Goal: Task Accomplishment & Management: Complete application form

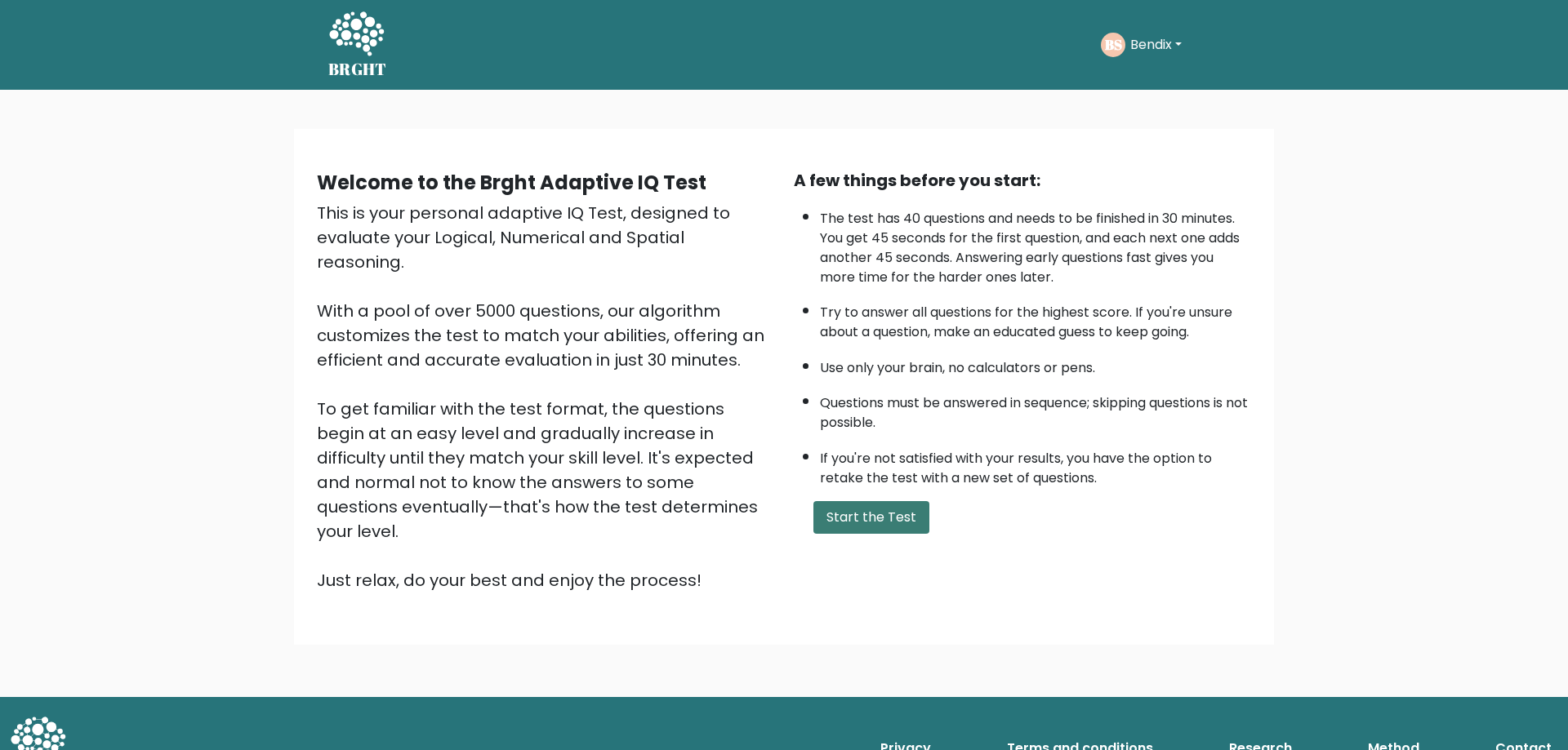
click at [879, 514] on button "Start the Test" at bounding box center [871, 518] width 116 height 33
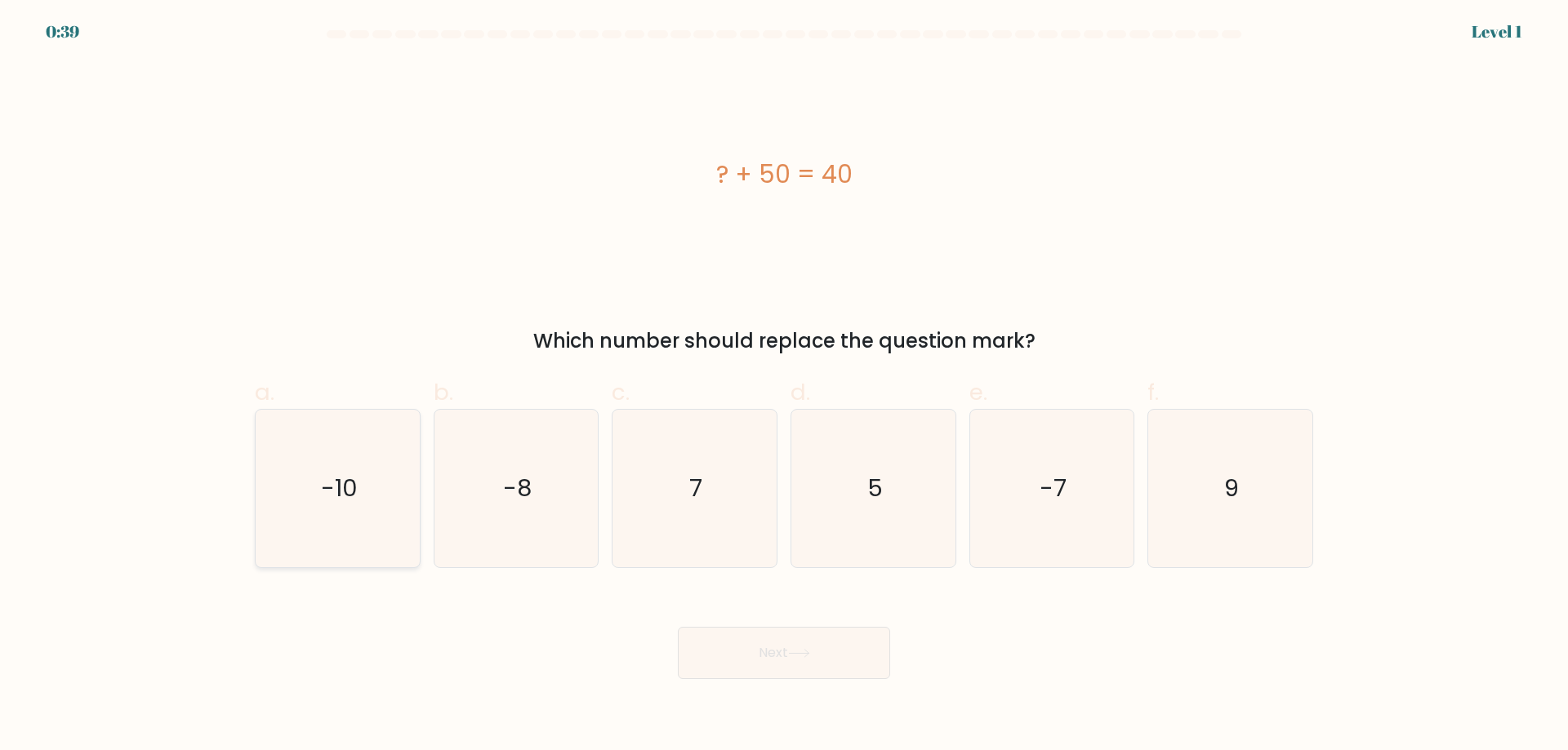
click at [363, 463] on icon "-10" at bounding box center [338, 488] width 157 height 157
click at [784, 386] on input "a. -10" at bounding box center [784, 380] width 1 height 11
radio input "true"
click at [760, 639] on button "Next" at bounding box center [784, 653] width 212 height 52
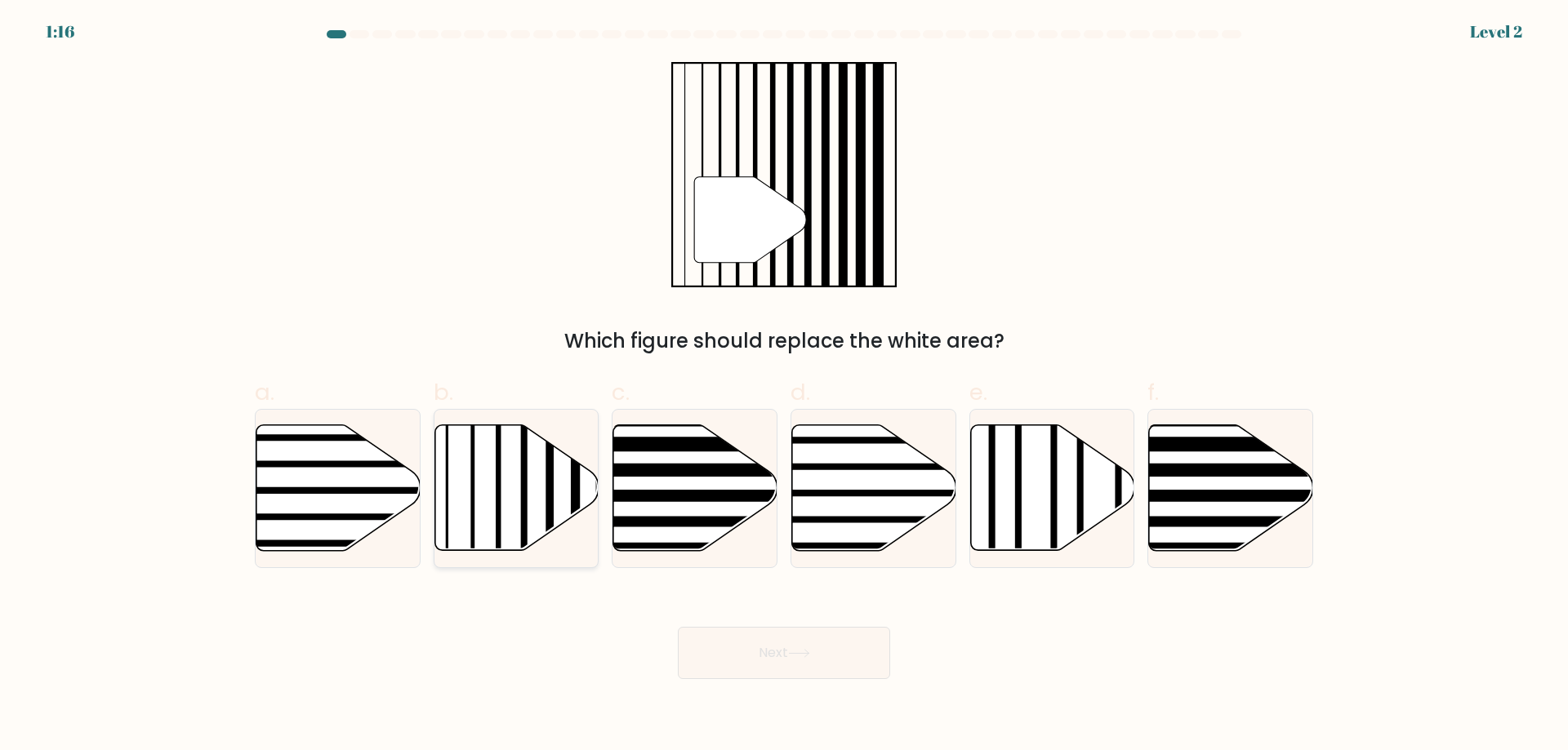
click at [535, 464] on icon at bounding box center [516, 488] width 164 height 126
click at [784, 386] on input "b." at bounding box center [784, 380] width 1 height 11
radio input "true"
click at [828, 657] on button "Next" at bounding box center [784, 653] width 212 height 52
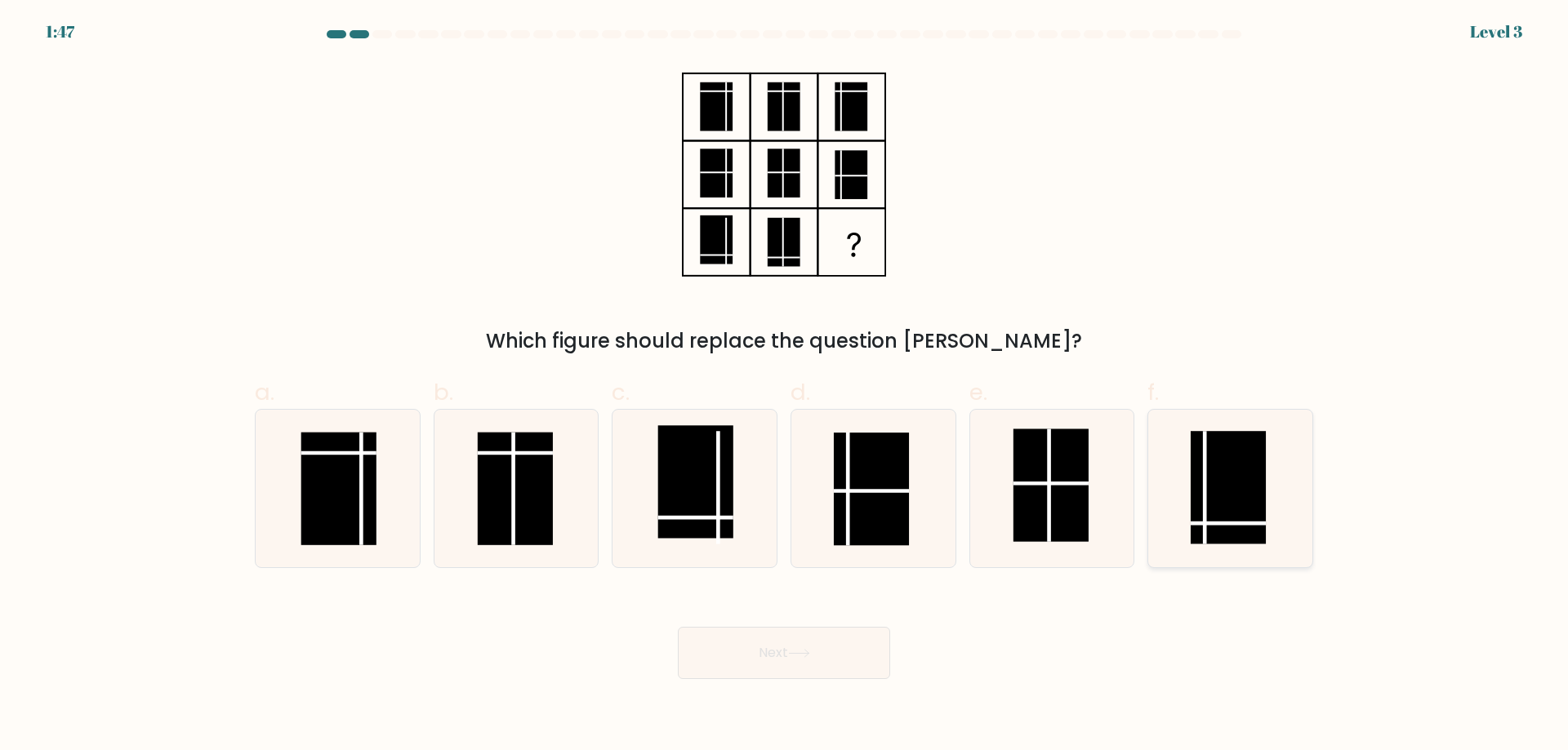
click at [1241, 449] on rect at bounding box center [1227, 487] width 75 height 113
click at [785, 386] on input "f." at bounding box center [784, 380] width 1 height 11
radio input "true"
click at [810, 651] on icon at bounding box center [799, 653] width 22 height 9
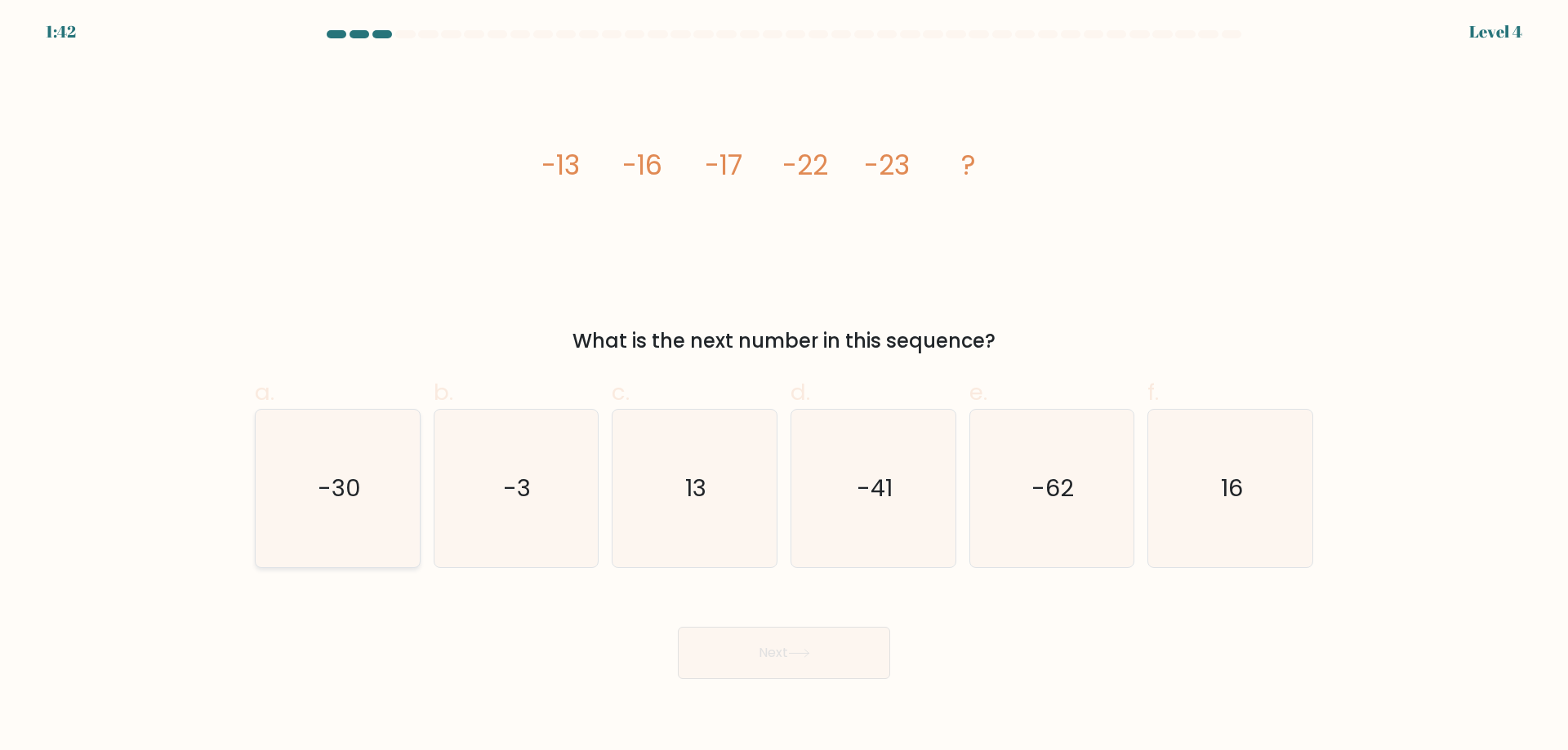
click at [362, 440] on icon "-30" at bounding box center [338, 488] width 157 height 157
click at [784, 386] on input "a. -30" at bounding box center [784, 380] width 1 height 11
radio input "true"
click at [782, 638] on button "Next" at bounding box center [784, 653] width 212 height 52
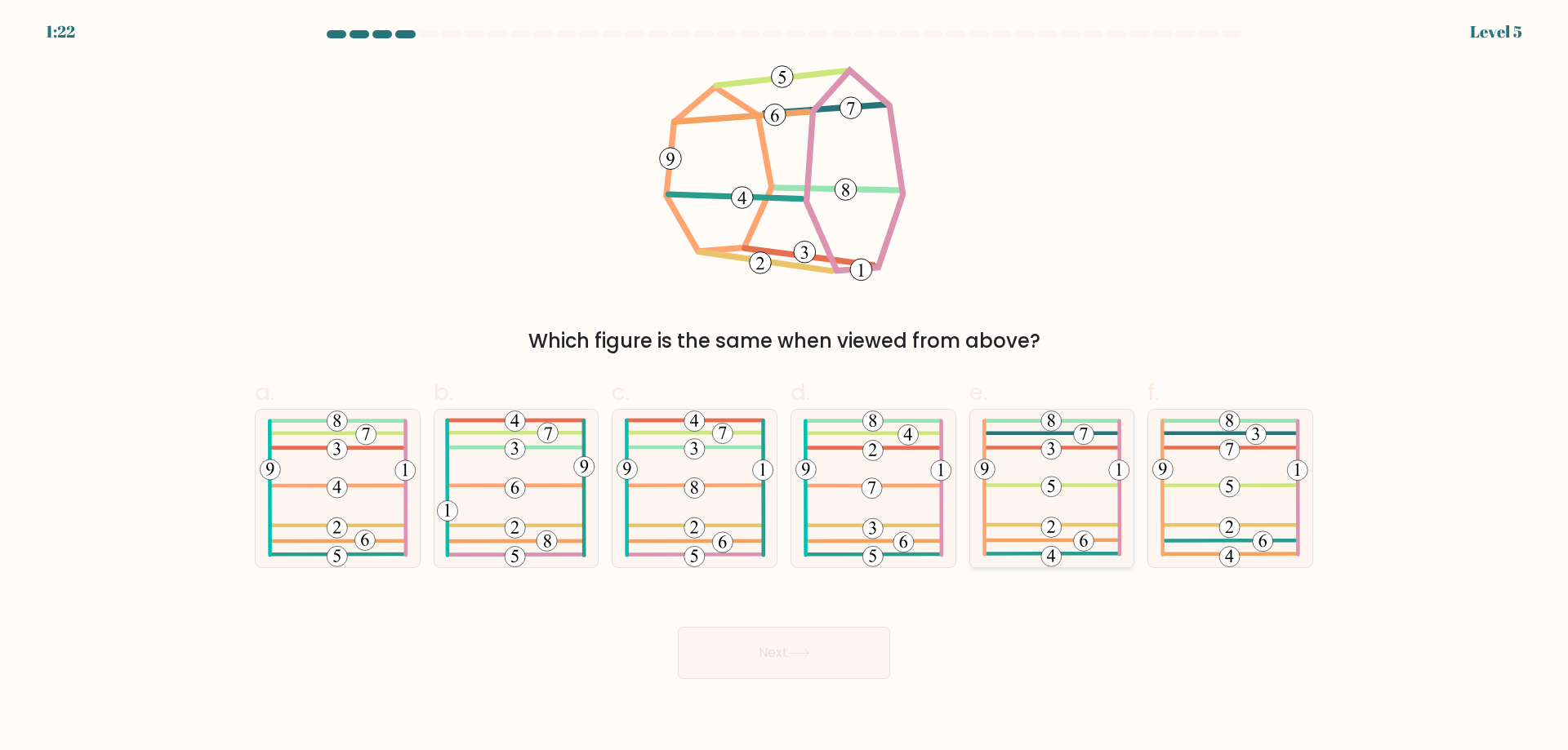
click at [1067, 494] on icon at bounding box center [1052, 488] width 156 height 157
click at [785, 386] on input "e." at bounding box center [784, 380] width 1 height 11
radio input "true"
click at [805, 657] on icon at bounding box center [799, 653] width 22 height 9
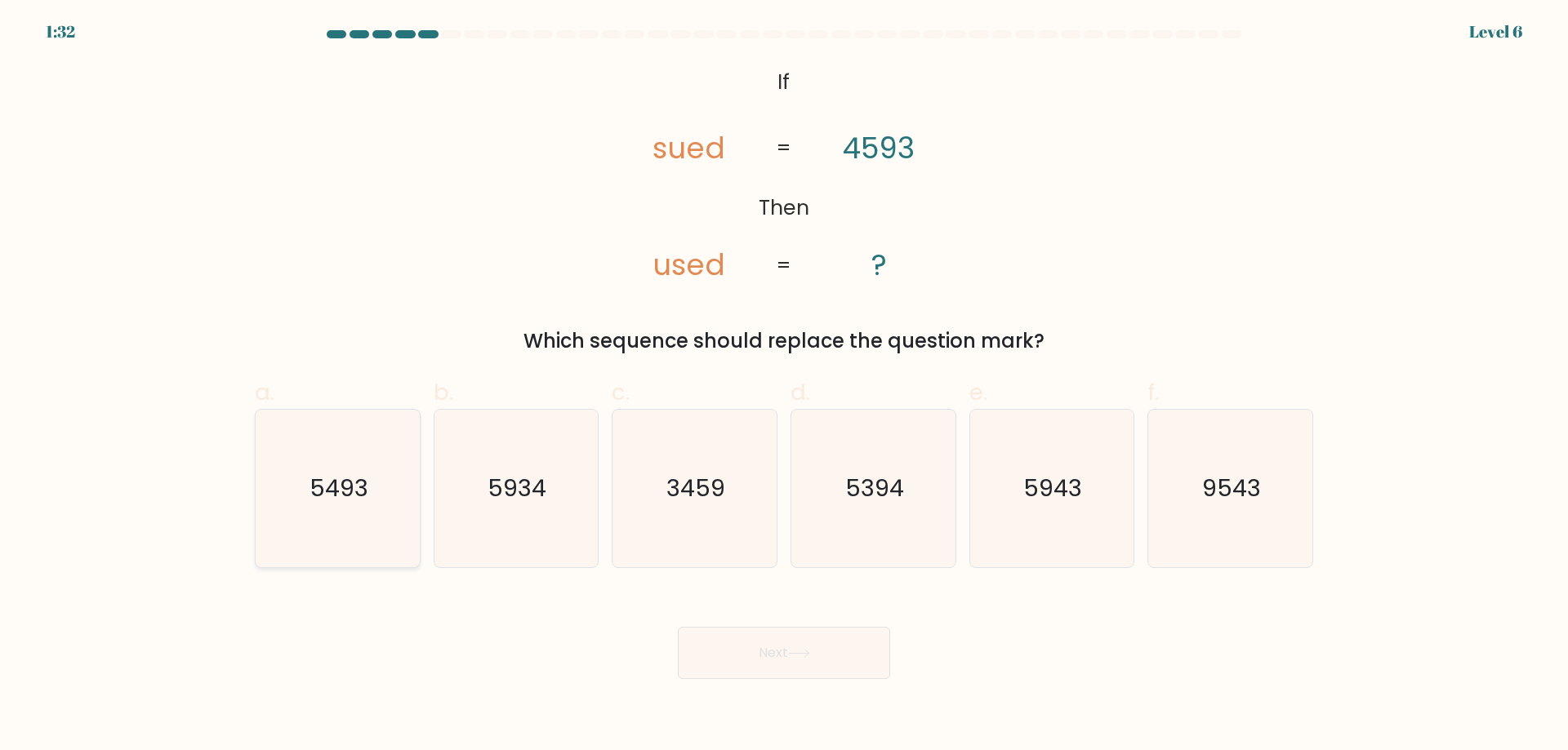
click at [347, 517] on icon "5493" at bounding box center [338, 488] width 157 height 157
click at [784, 386] on input "a. 5493" at bounding box center [784, 380] width 1 height 11
radio input "true"
click at [769, 647] on button "Next" at bounding box center [784, 653] width 212 height 52
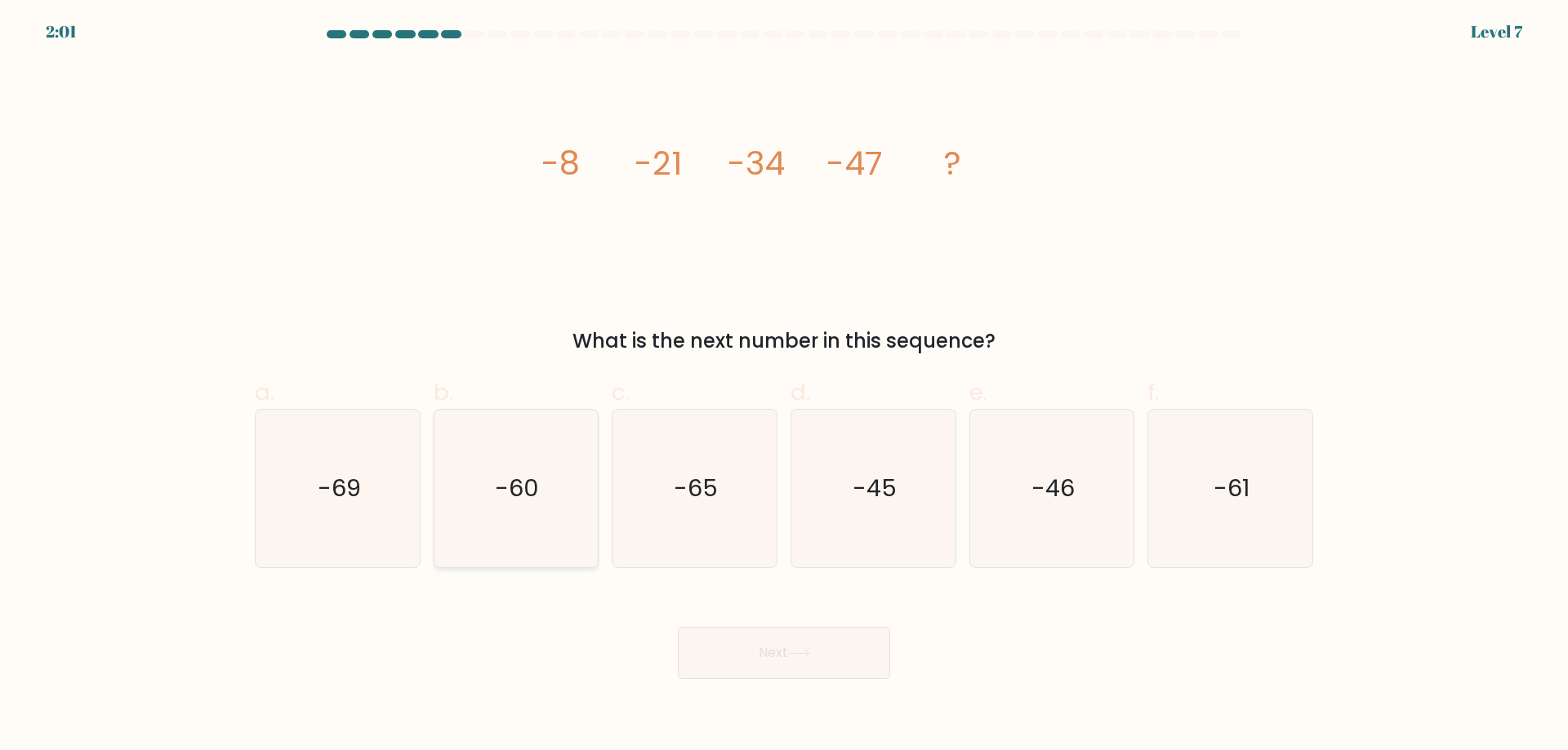
click at [477, 490] on icon "-60" at bounding box center [515, 488] width 157 height 157
click at [784, 386] on input "b. -60" at bounding box center [784, 380] width 1 height 11
radio input "true"
click at [768, 654] on button "Next" at bounding box center [784, 653] width 212 height 52
click at [822, 653] on button "Next" at bounding box center [784, 653] width 212 height 52
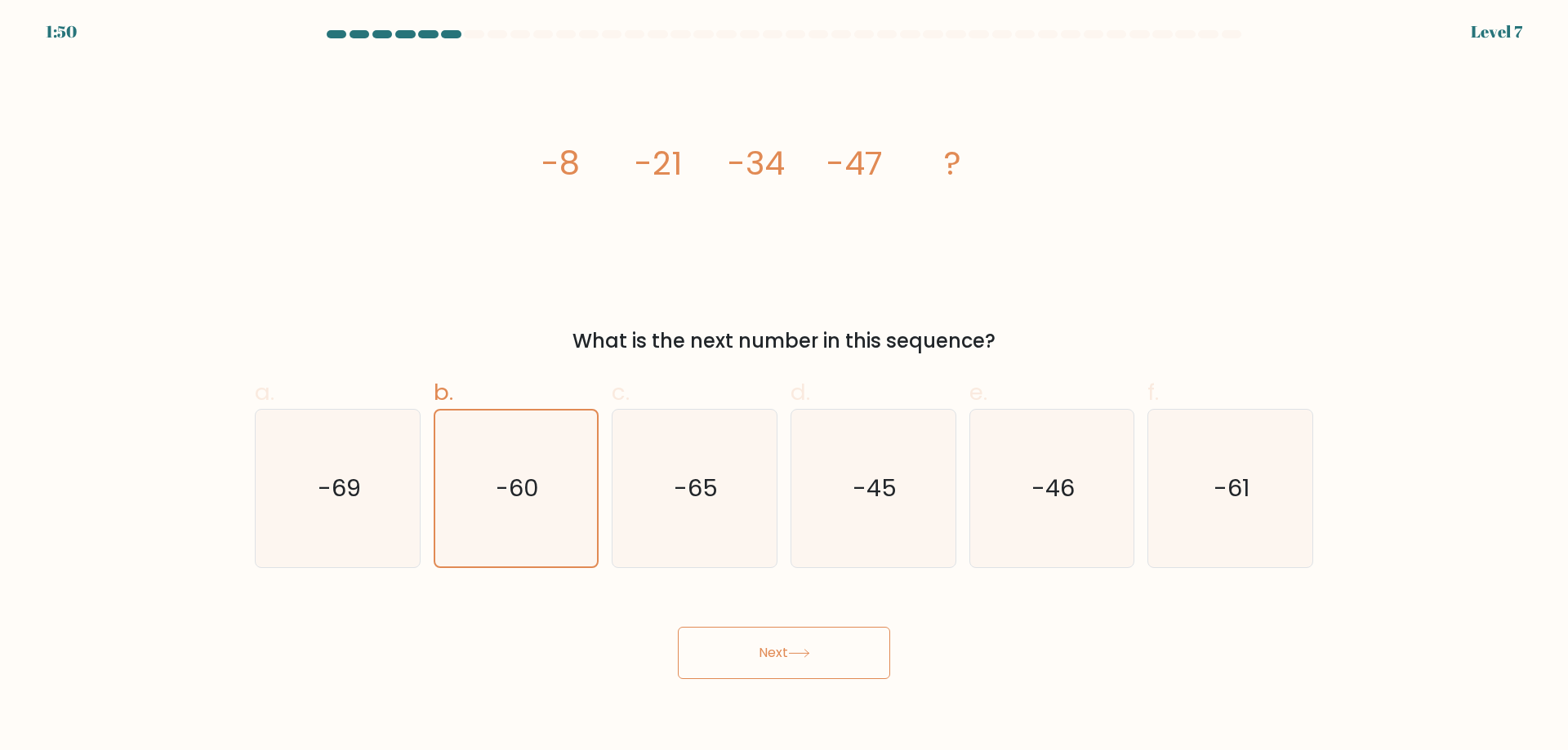
click at [784, 647] on button "Next" at bounding box center [784, 653] width 212 height 52
click at [574, 517] on icon "-60" at bounding box center [515, 488] width 156 height 156
click at [784, 386] on input "b. -60" at bounding box center [784, 380] width 1 height 11
click at [810, 654] on icon at bounding box center [799, 653] width 22 height 9
click at [763, 637] on button "Next" at bounding box center [784, 653] width 212 height 52
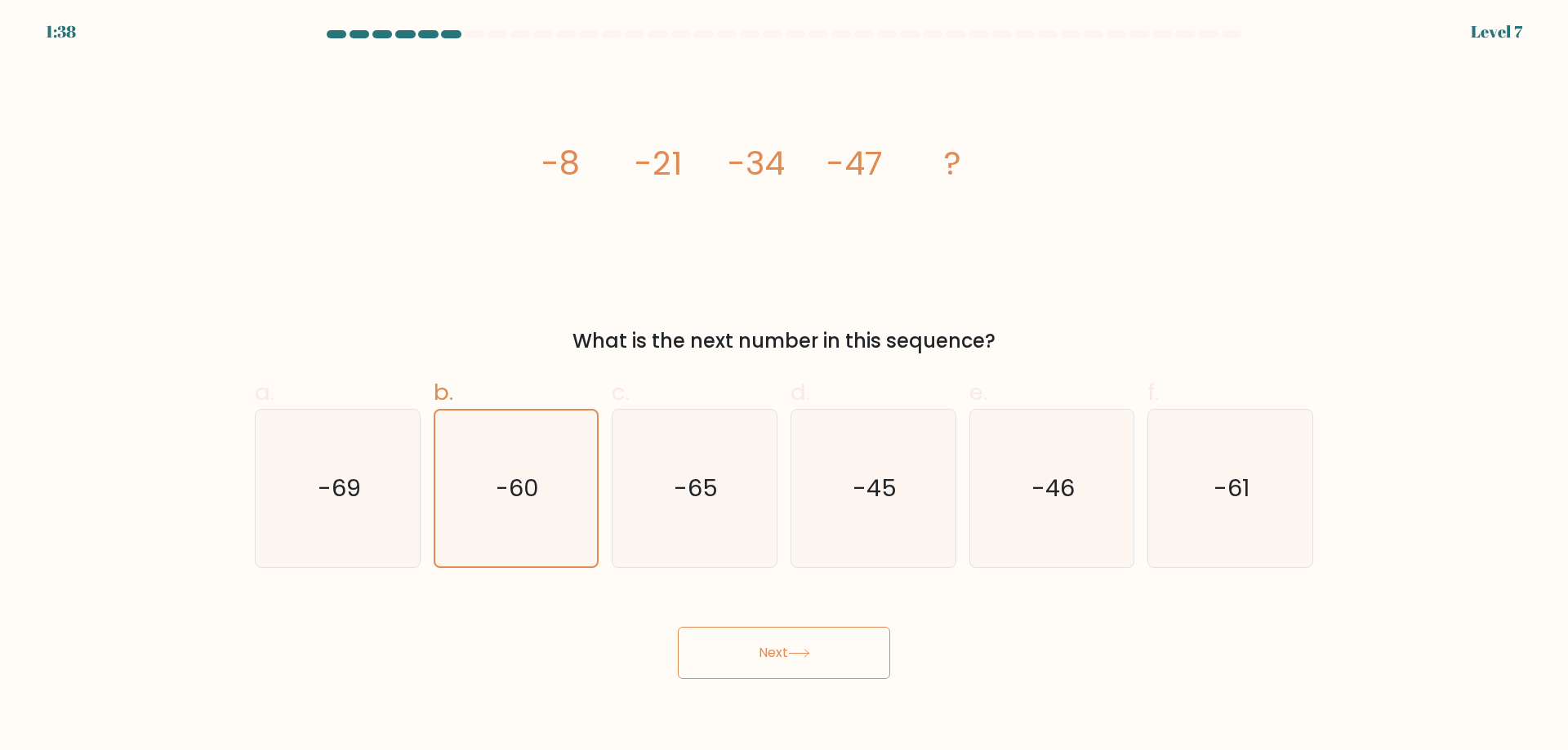
click at [766, 647] on button "Next" at bounding box center [784, 653] width 212 height 52
click at [800, 642] on button "Next" at bounding box center [784, 653] width 212 height 52
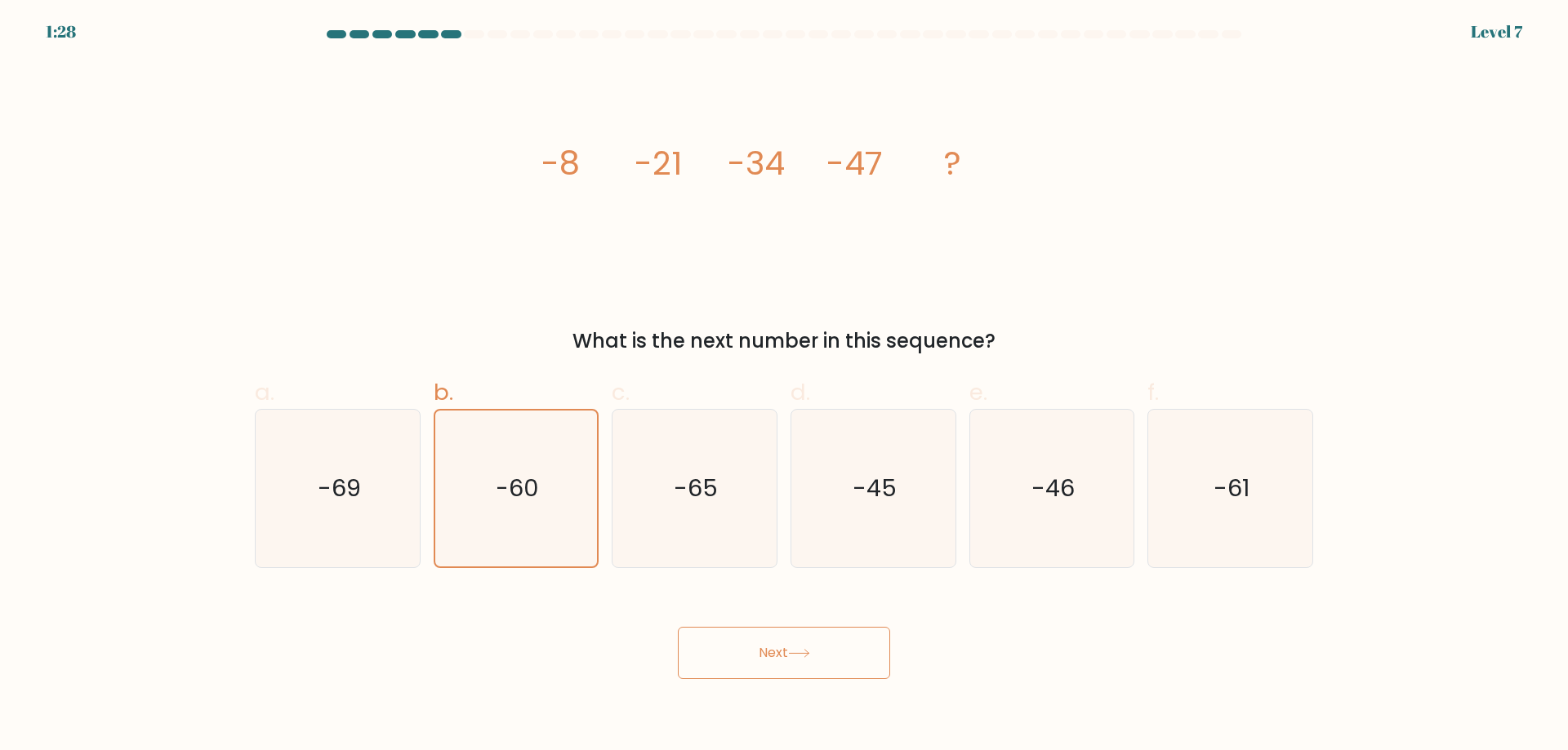
click at [800, 642] on button "Next" at bounding box center [784, 653] width 212 height 52
click at [383, 486] on icon "-69" at bounding box center [338, 488] width 157 height 157
click at [784, 386] on input "a. -69" at bounding box center [784, 380] width 1 height 11
radio input "true"
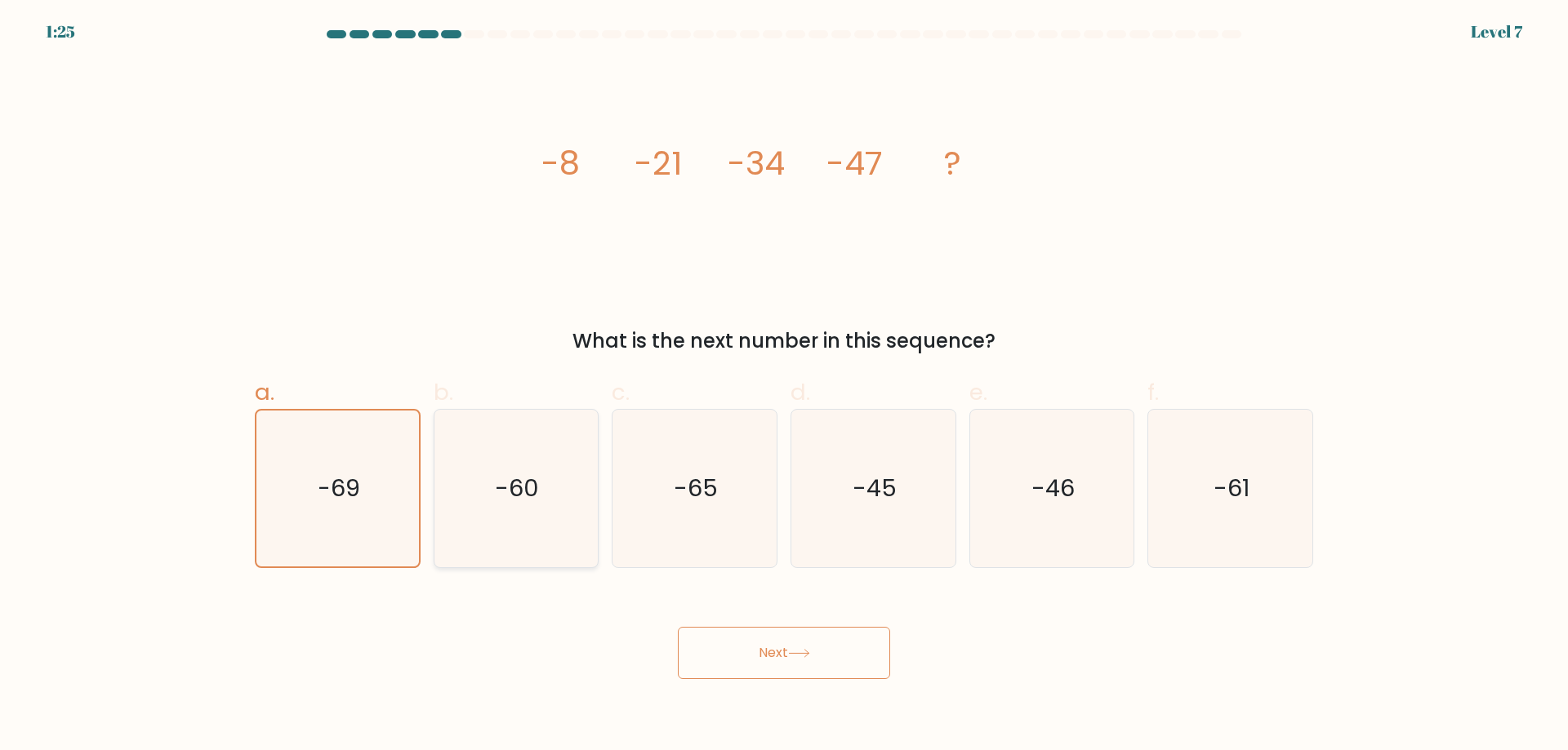
click at [515, 486] on text "-60" at bounding box center [517, 488] width 44 height 33
click at [784, 386] on input "b. -60" at bounding box center [784, 380] width 1 height 11
radio input "true"
click at [794, 651] on icon at bounding box center [799, 653] width 22 height 9
click at [735, 649] on button "Next" at bounding box center [784, 653] width 212 height 52
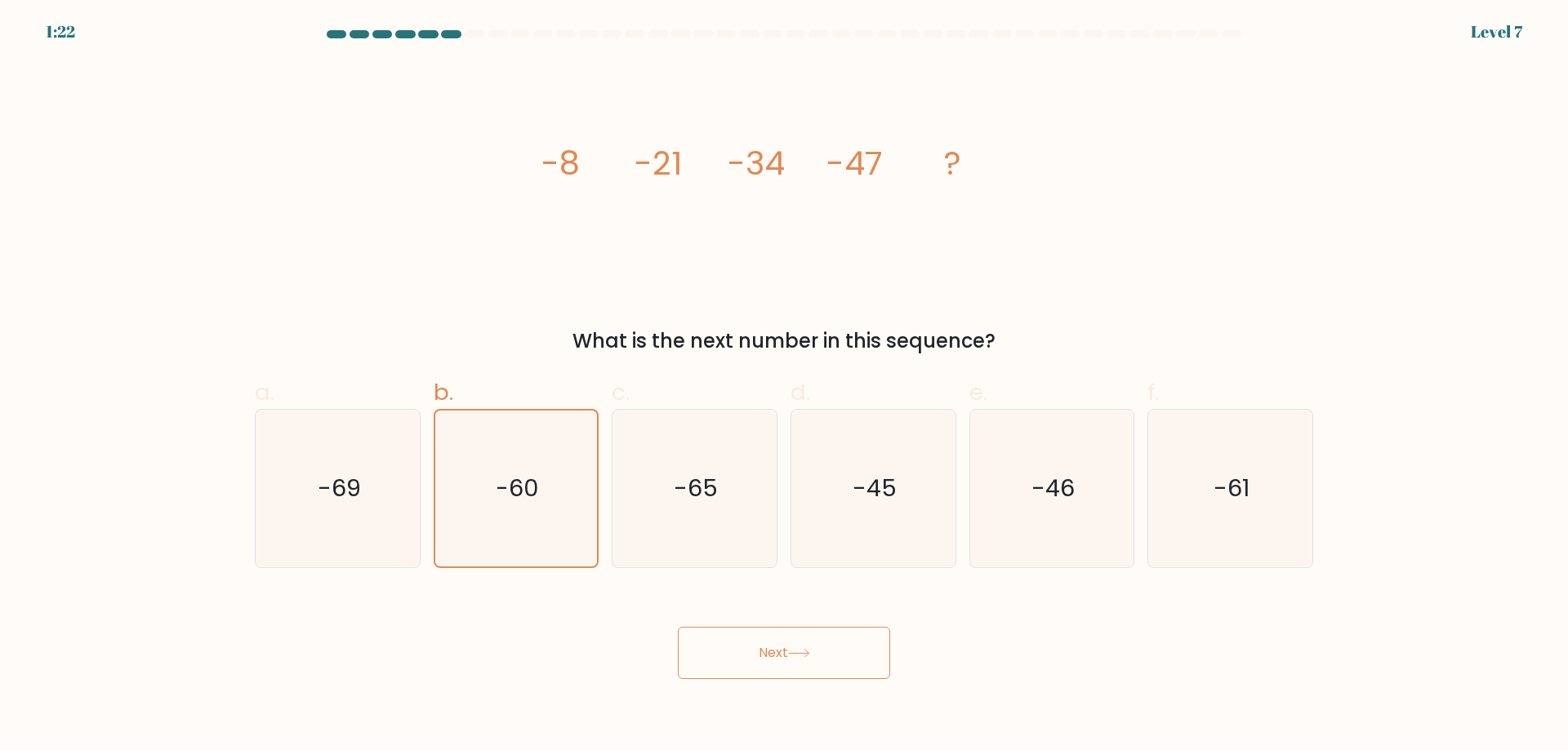
click at [828, 646] on button "Next" at bounding box center [784, 653] width 212 height 52
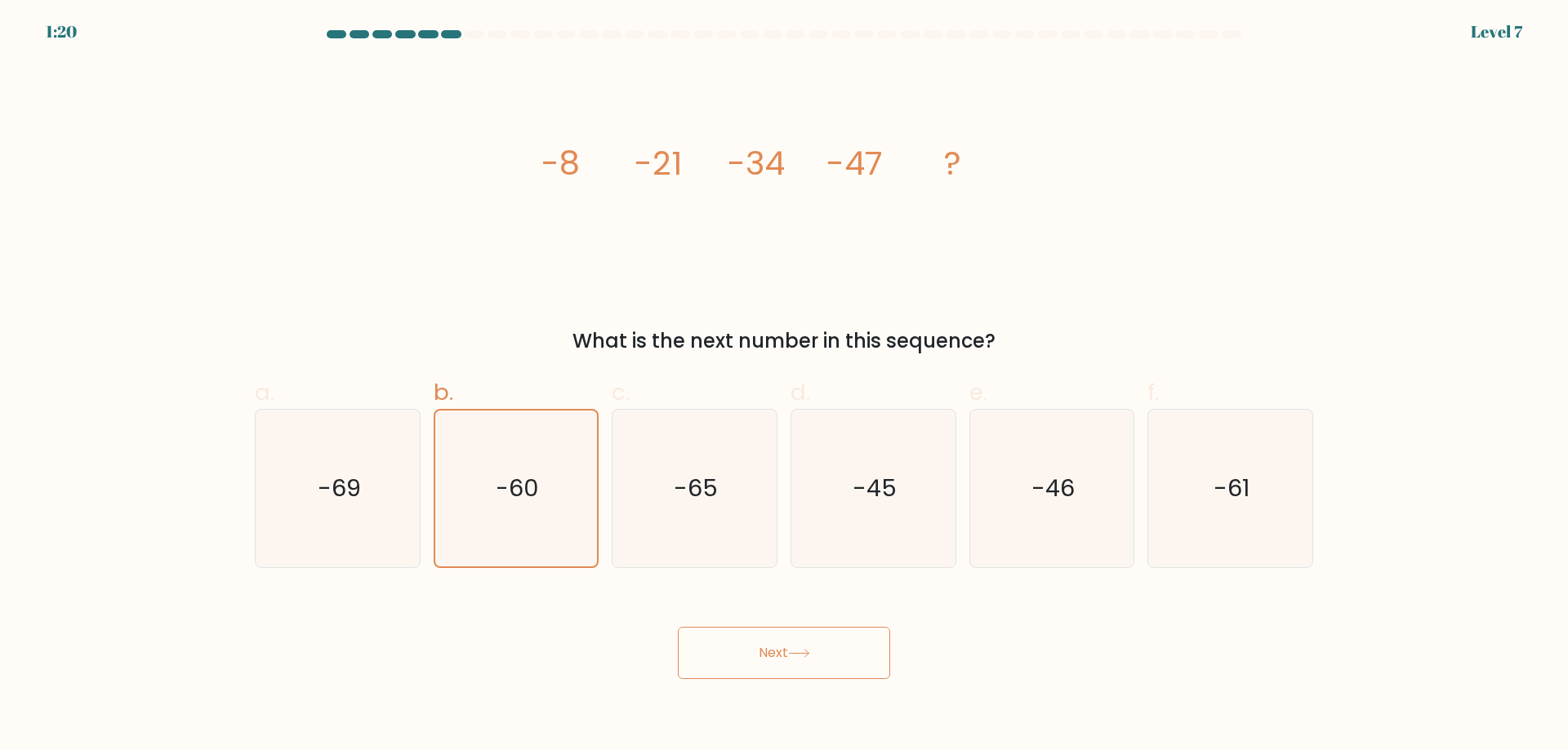
click at [828, 646] on button "Next" at bounding box center [784, 653] width 212 height 52
click at [480, 493] on icon "-60" at bounding box center [515, 488] width 157 height 157
click at [784, 386] on input "b. -60" at bounding box center [784, 380] width 1 height 11
radio input "true"
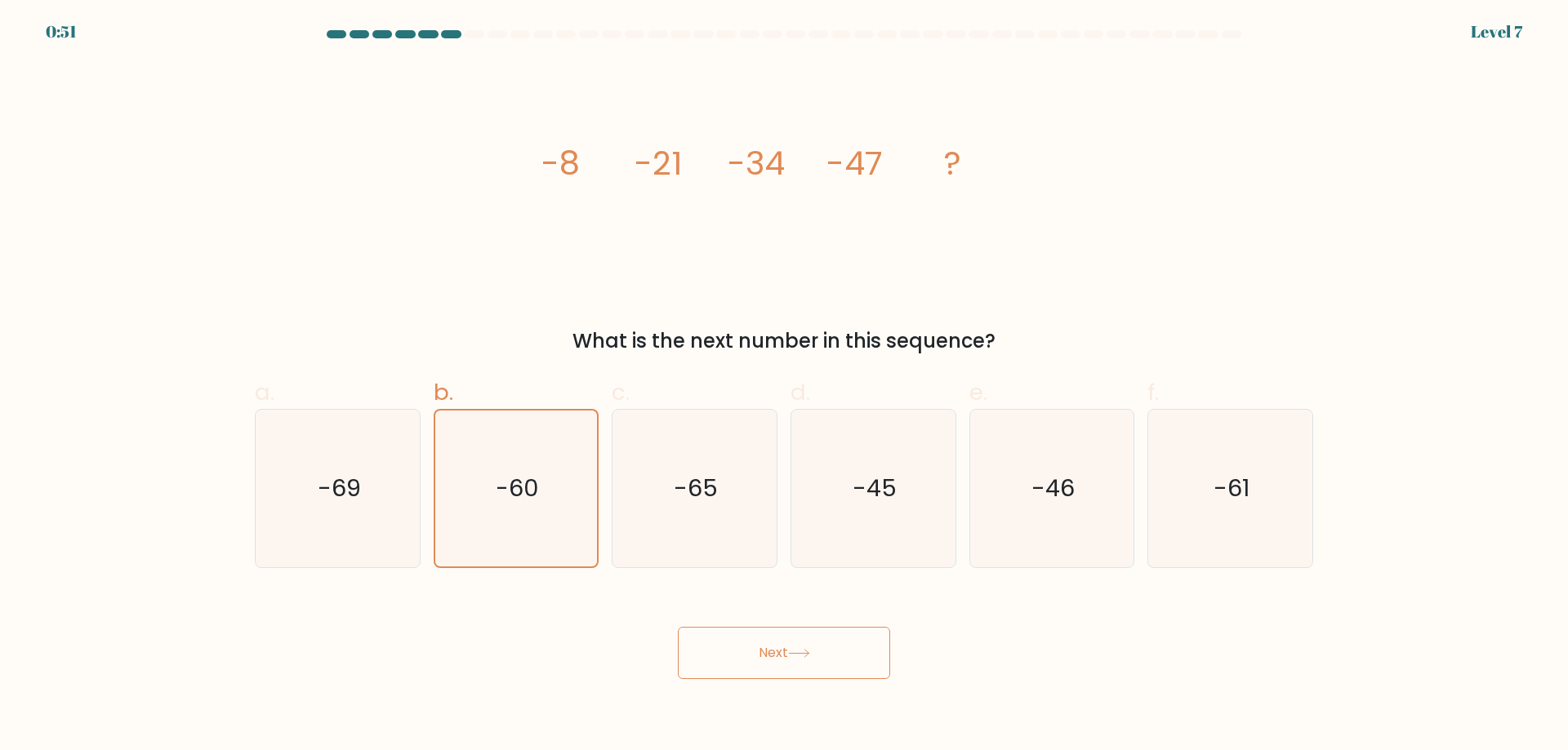
click at [819, 650] on button "Next" at bounding box center [784, 653] width 212 height 52
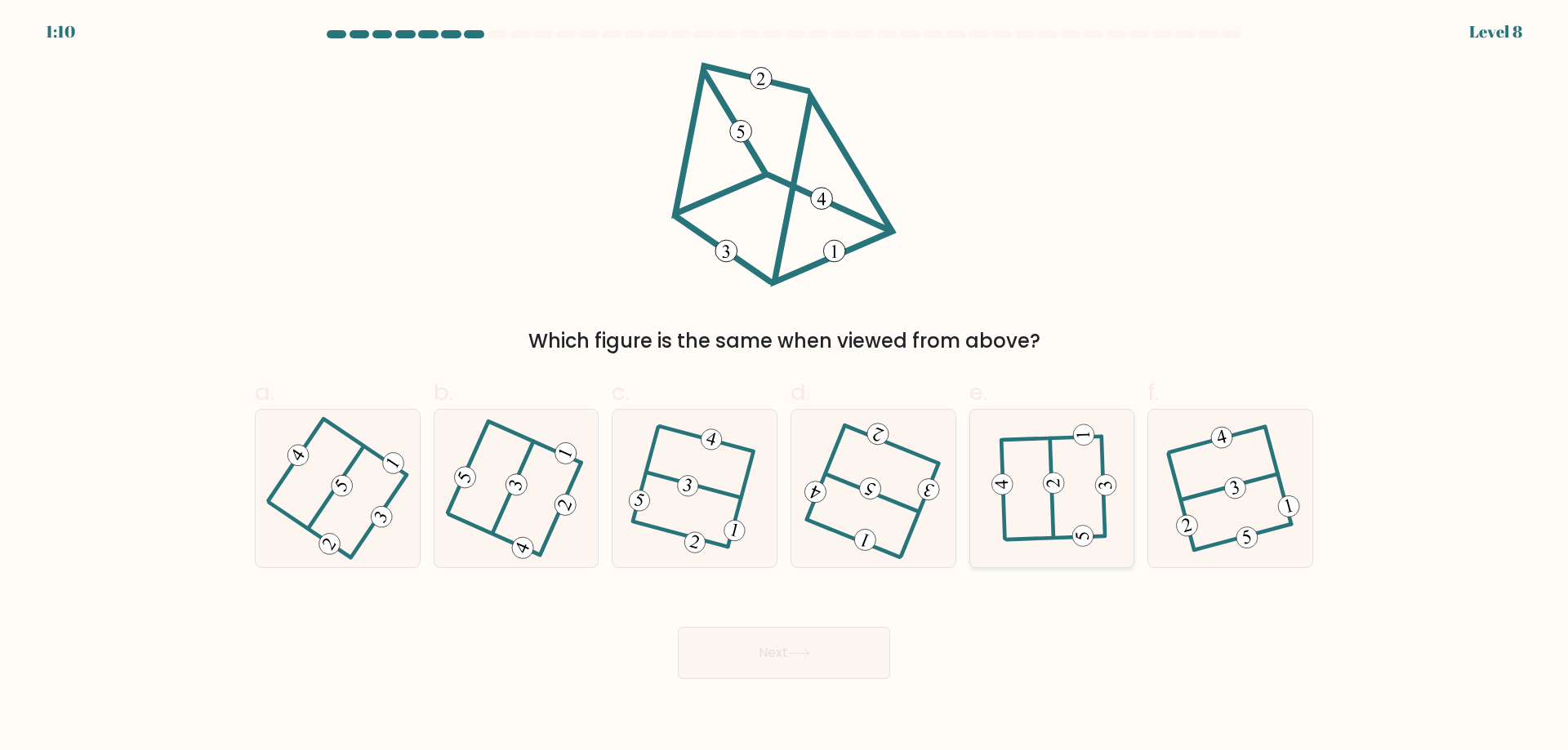
click at [1058, 505] on icon at bounding box center [1052, 488] width 122 height 126
click at [785, 386] on input "e." at bounding box center [784, 380] width 1 height 11
radio input "true"
click at [791, 641] on button "Next" at bounding box center [784, 653] width 212 height 52
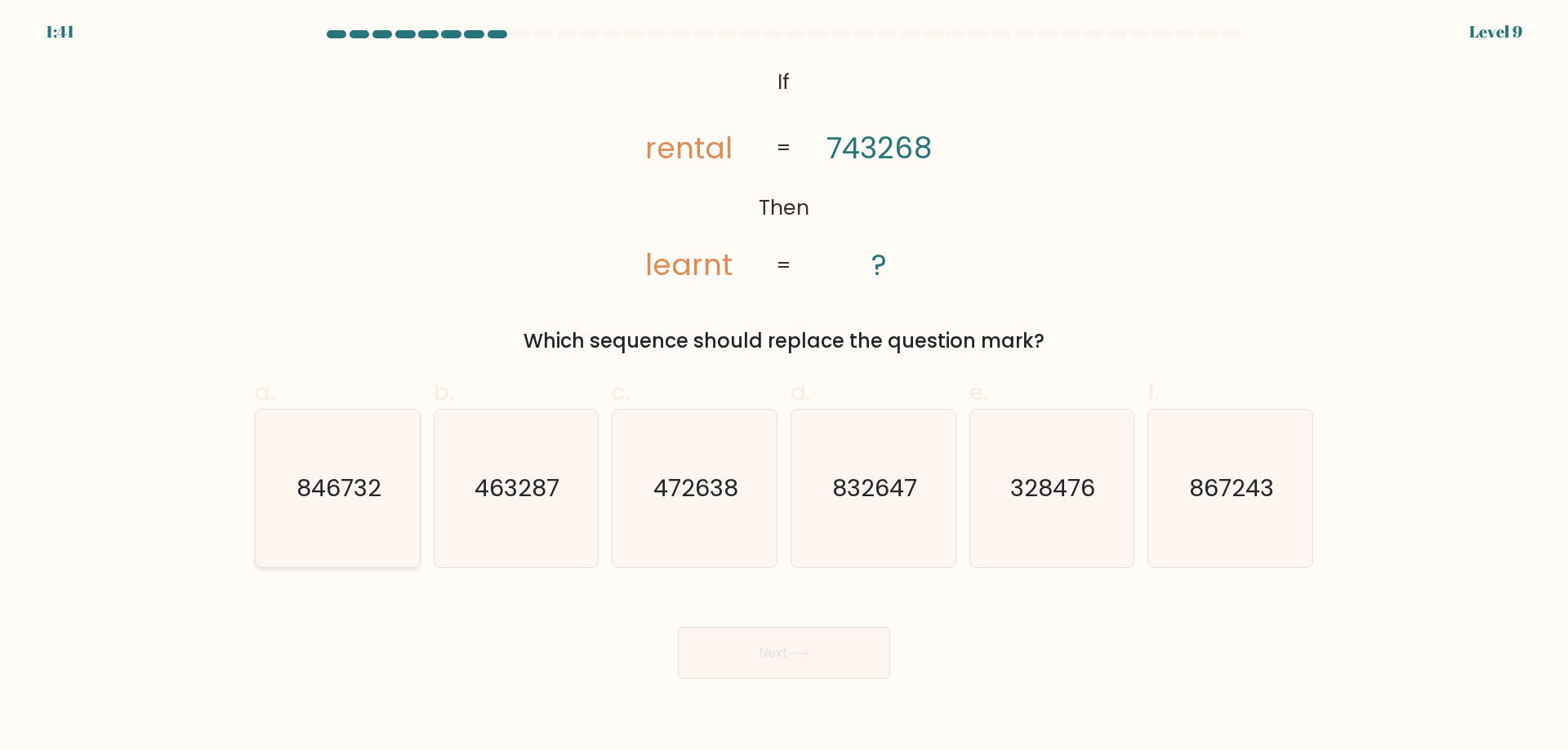
click at [301, 451] on icon "846732" at bounding box center [338, 488] width 157 height 157
click at [784, 386] on input "a. 846732" at bounding box center [784, 380] width 1 height 11
radio input "true"
click at [786, 646] on button "Next" at bounding box center [784, 653] width 212 height 52
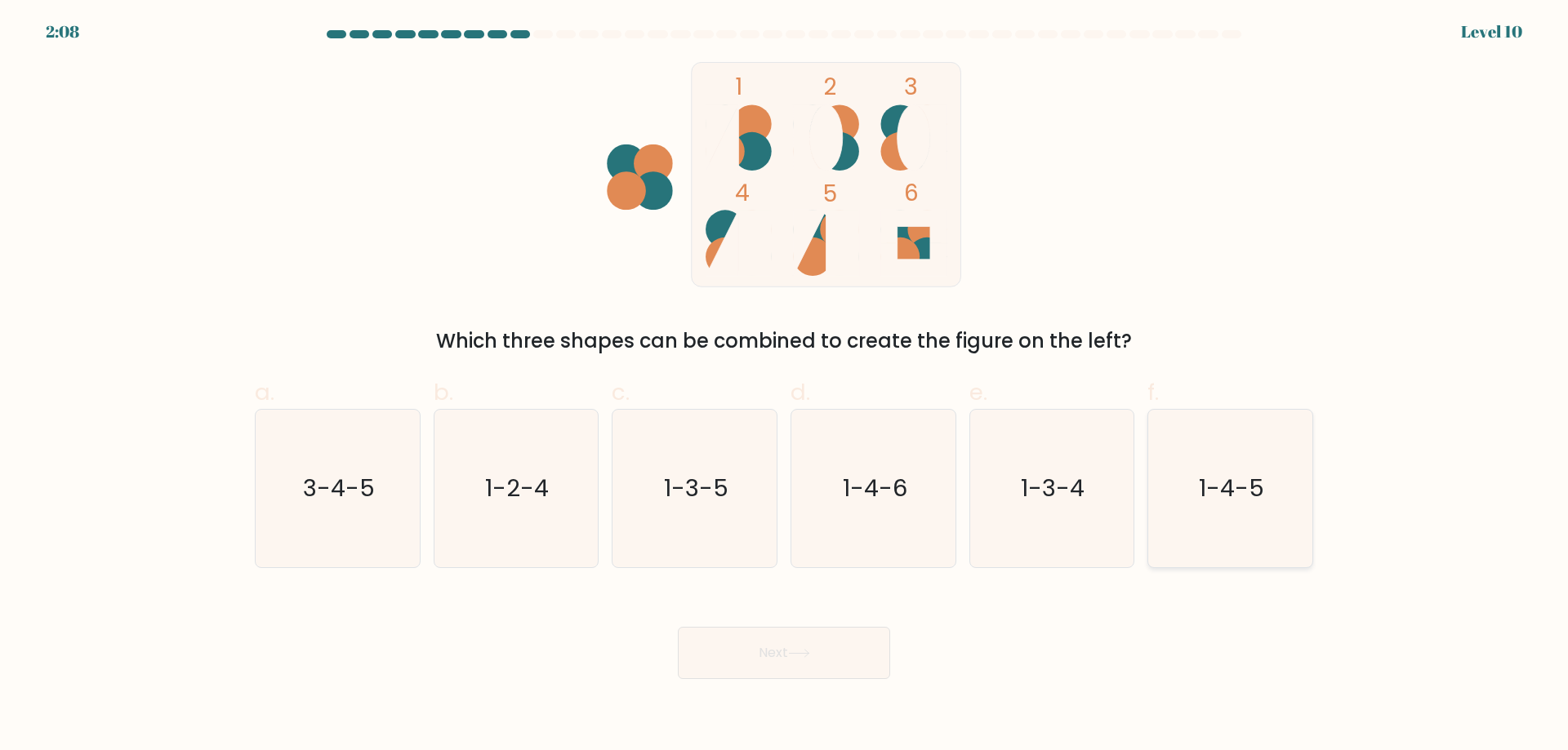
click at [1229, 504] on text "1-4-5" at bounding box center [1231, 488] width 65 height 33
click at [785, 386] on input "f. 1-4-5" at bounding box center [784, 380] width 1 height 11
radio input "true"
click at [780, 660] on button "Next" at bounding box center [784, 653] width 212 height 52
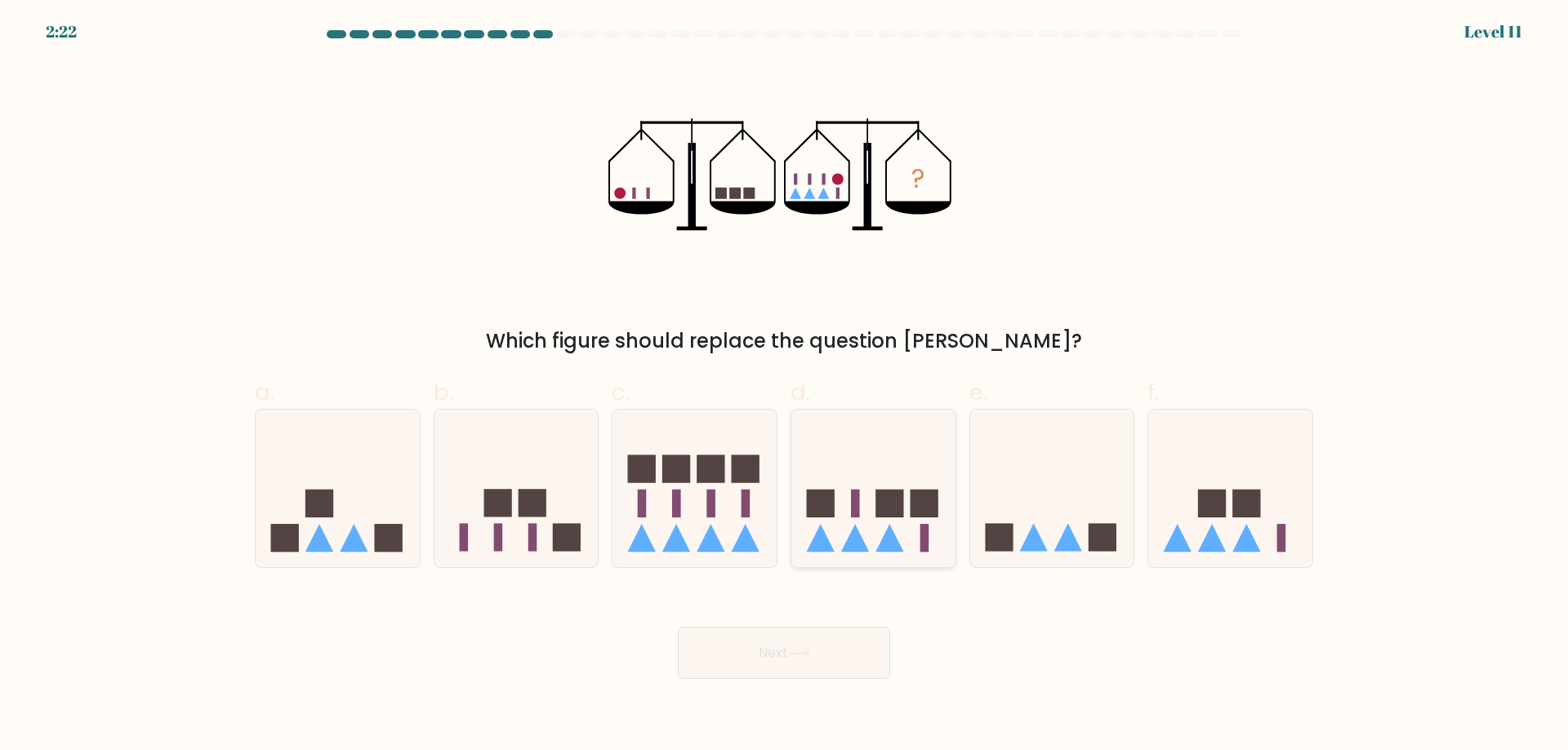
click at [889, 498] on rect at bounding box center [889, 504] width 28 height 28
click at [785, 386] on input "d." at bounding box center [784, 380] width 1 height 11
radio input "true"
click at [836, 663] on button "Next" at bounding box center [784, 653] width 212 height 52
click at [800, 646] on button "Next" at bounding box center [784, 653] width 212 height 52
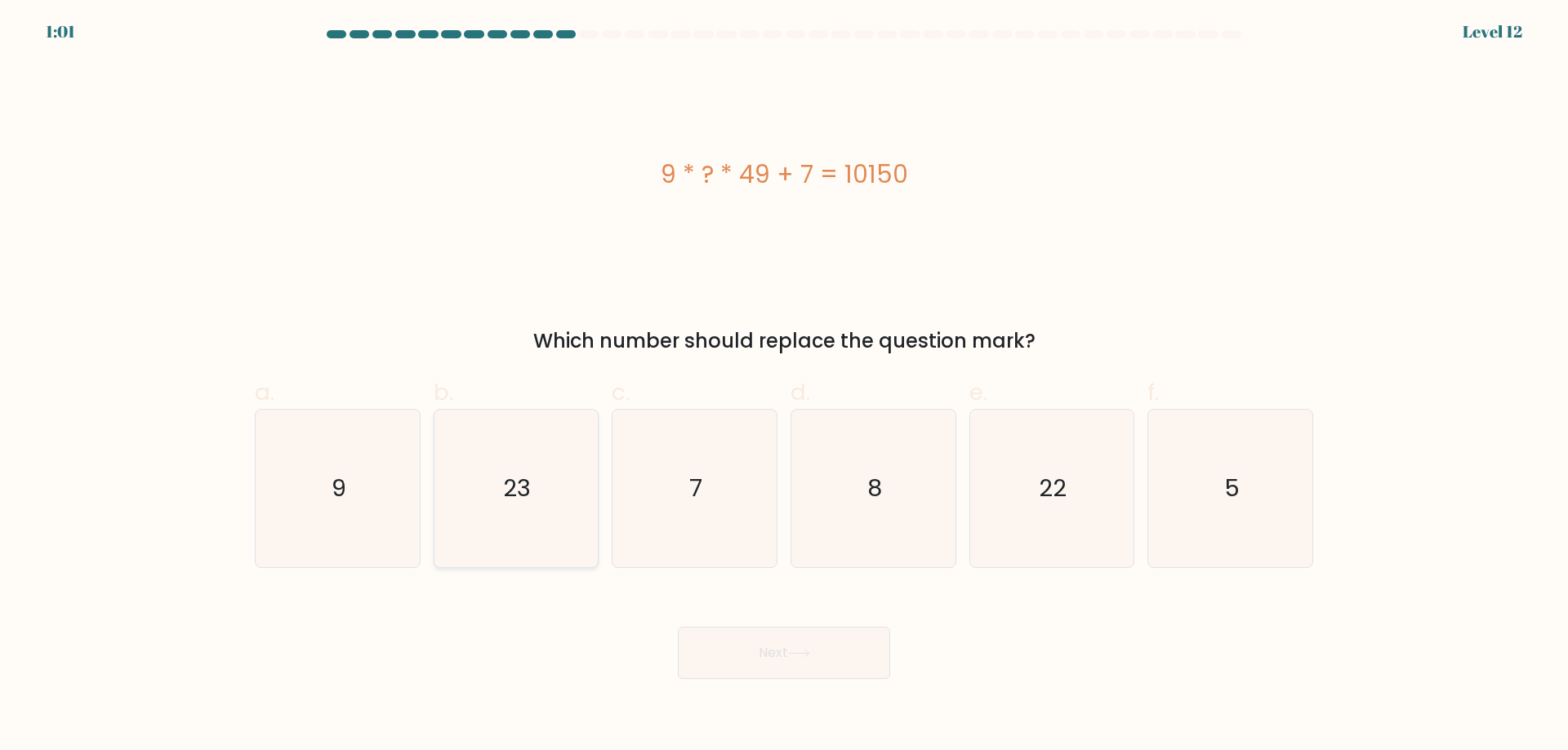
click at [543, 507] on icon "23" at bounding box center [515, 488] width 157 height 157
click at [784, 386] on input "b. 23" at bounding box center [784, 380] width 1 height 11
radio input "true"
click at [827, 655] on button "Next" at bounding box center [784, 653] width 212 height 52
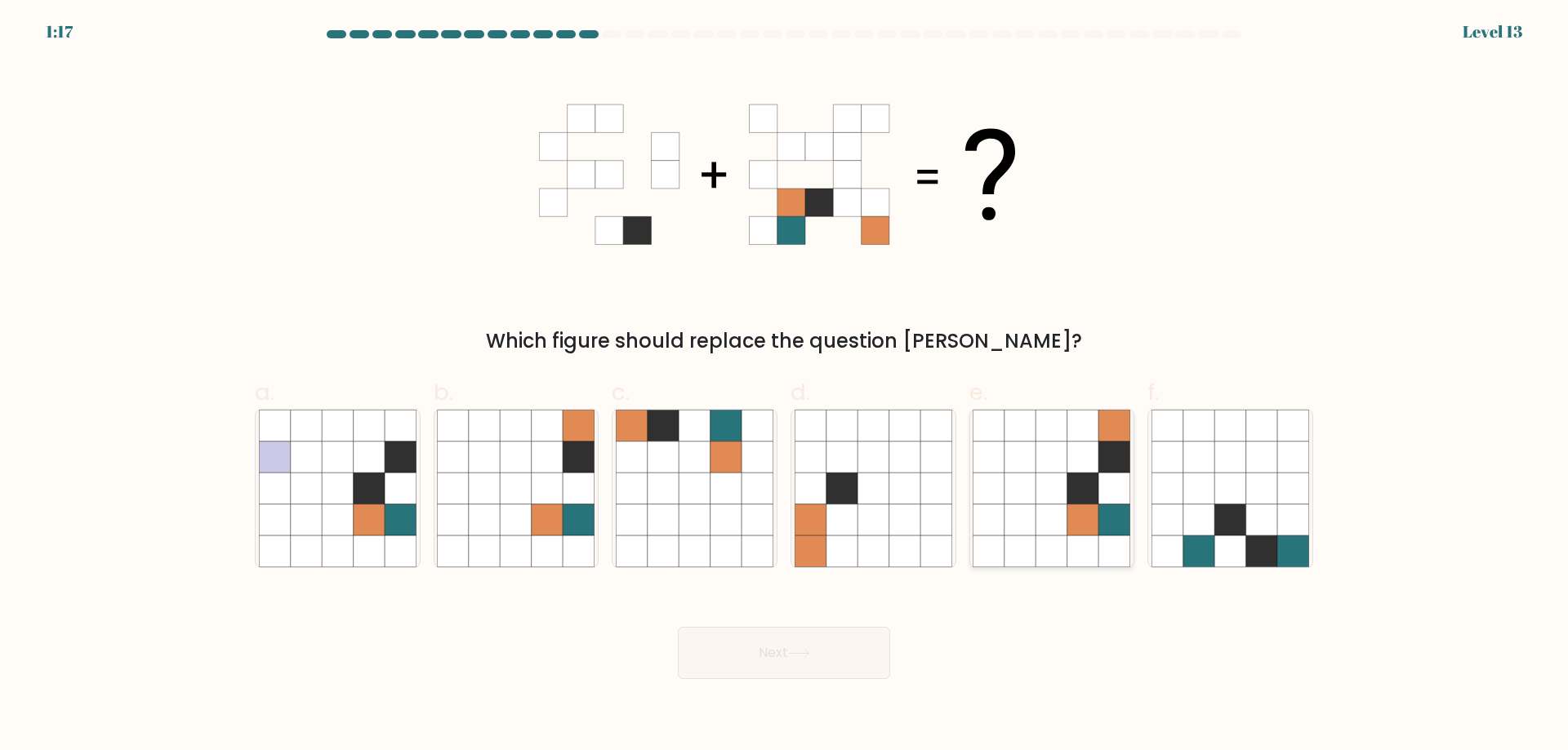
click at [1060, 470] on icon at bounding box center [1052, 457] width 31 height 31
click at [785, 386] on input "e." at bounding box center [784, 380] width 1 height 11
radio input "true"
click at [853, 658] on button "Next" at bounding box center [784, 653] width 212 height 52
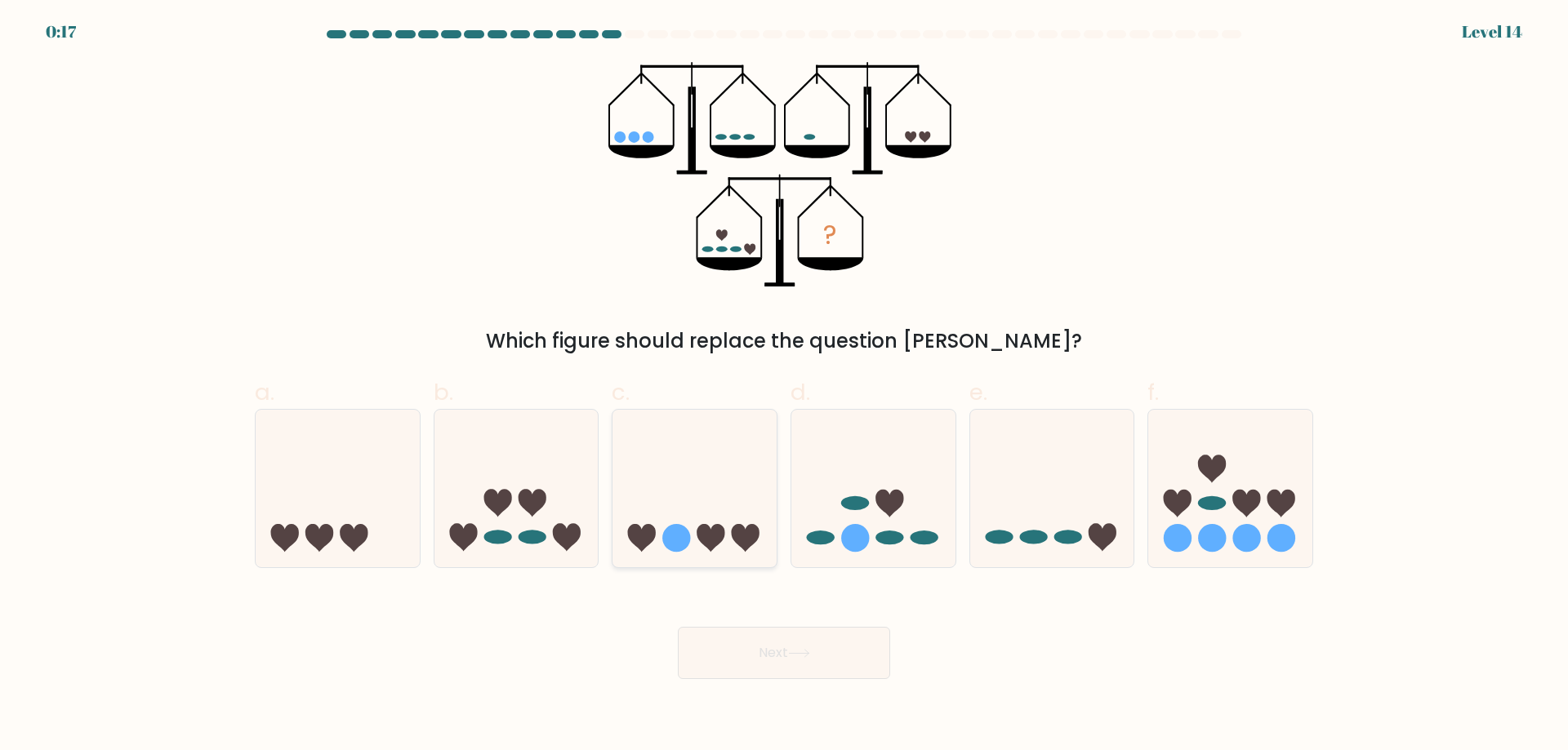
click at [639, 434] on icon at bounding box center [694, 488] width 164 height 136
click at [784, 386] on input "c." at bounding box center [784, 380] width 1 height 11
radio input "true"
click at [749, 616] on div "Next" at bounding box center [783, 634] width 1078 height 91
click at [770, 679] on body "0:04 Level 14" at bounding box center [784, 375] width 1568 height 750
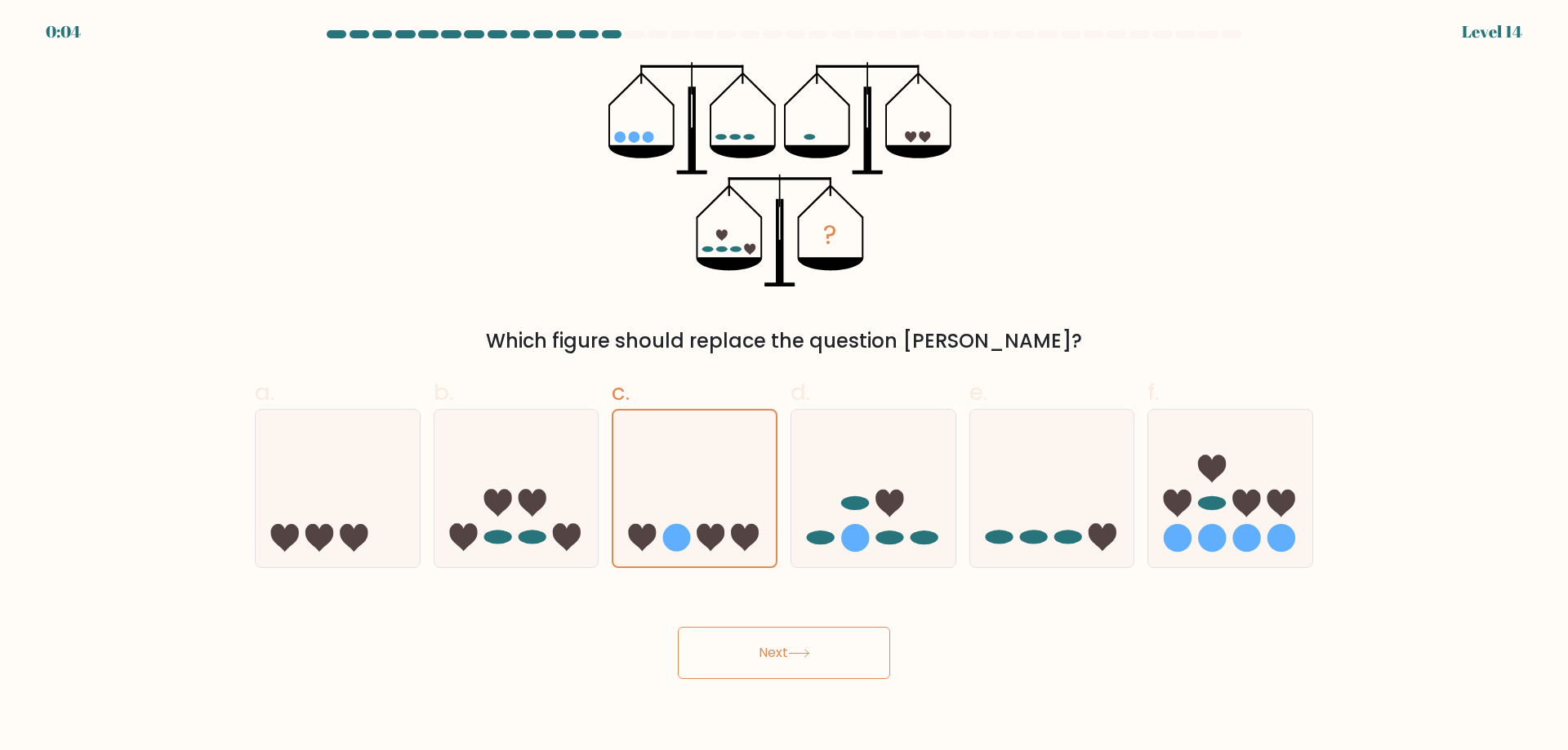
click at [773, 650] on button "Next" at bounding box center [784, 653] width 212 height 52
